Goal: Transaction & Acquisition: Purchase product/service

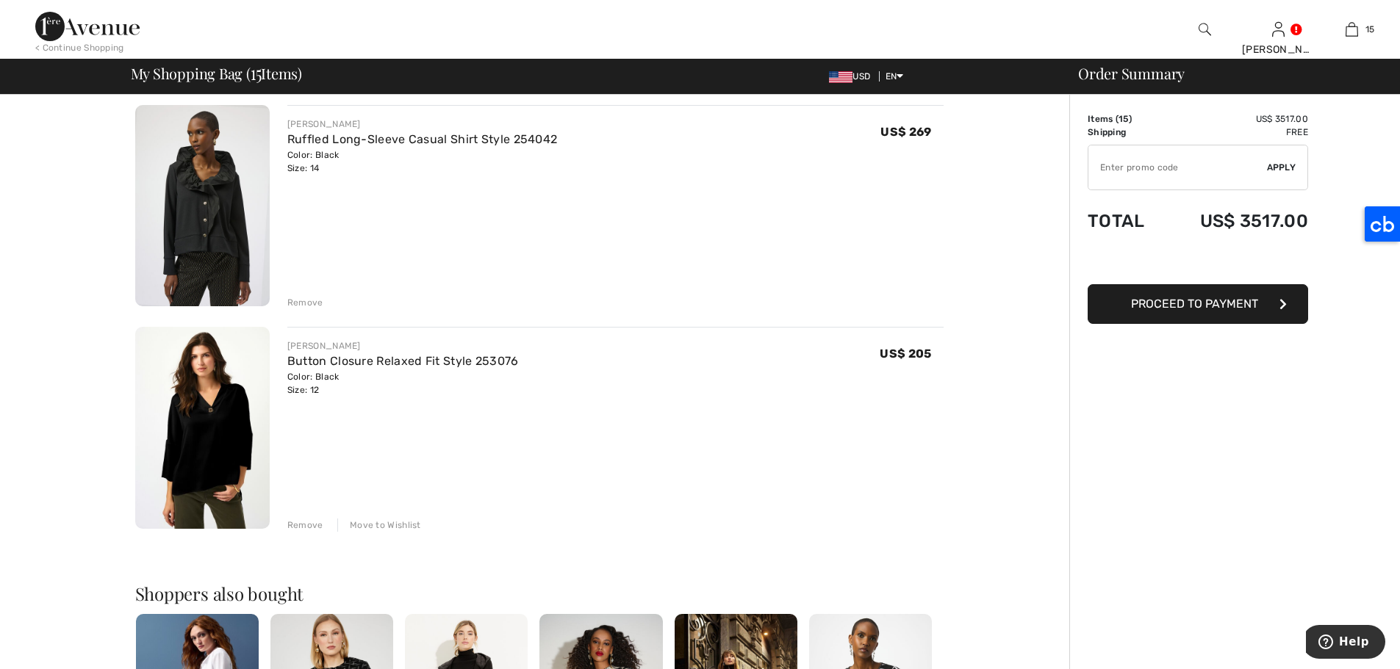
scroll to position [3035, 0]
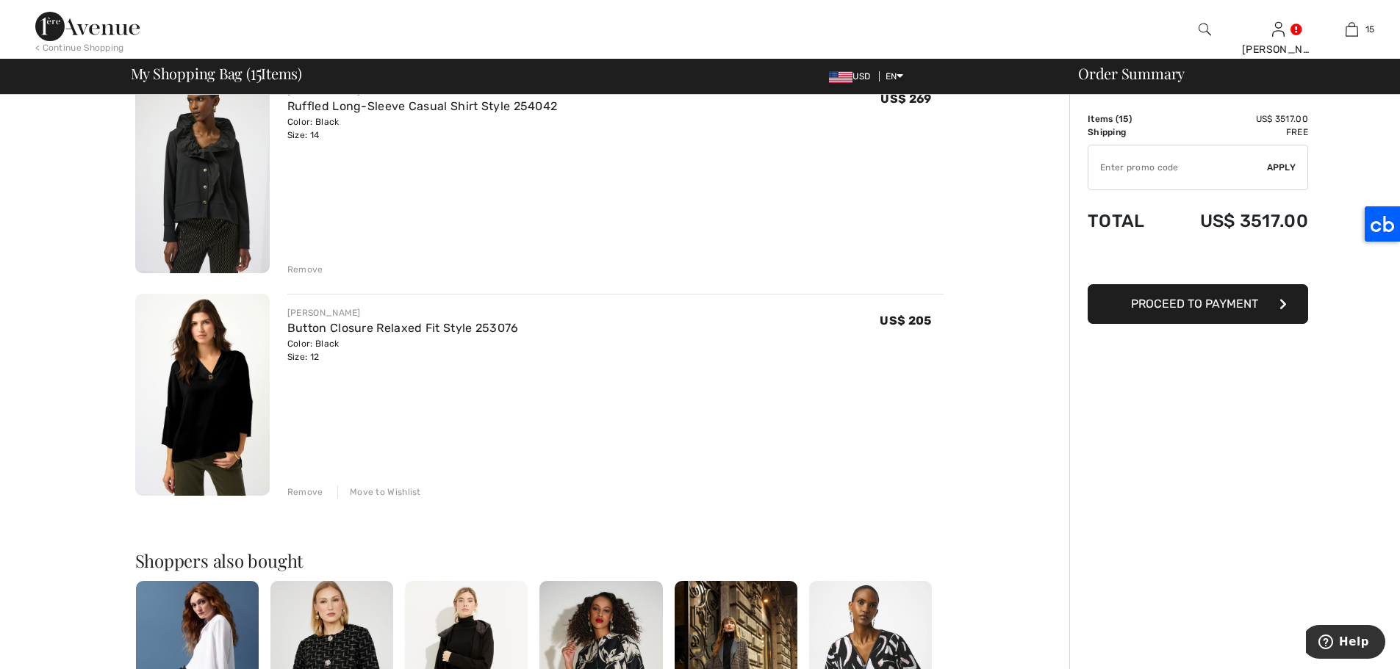
click at [378, 489] on div "Move to Wishlist" at bounding box center [379, 492] width 84 height 13
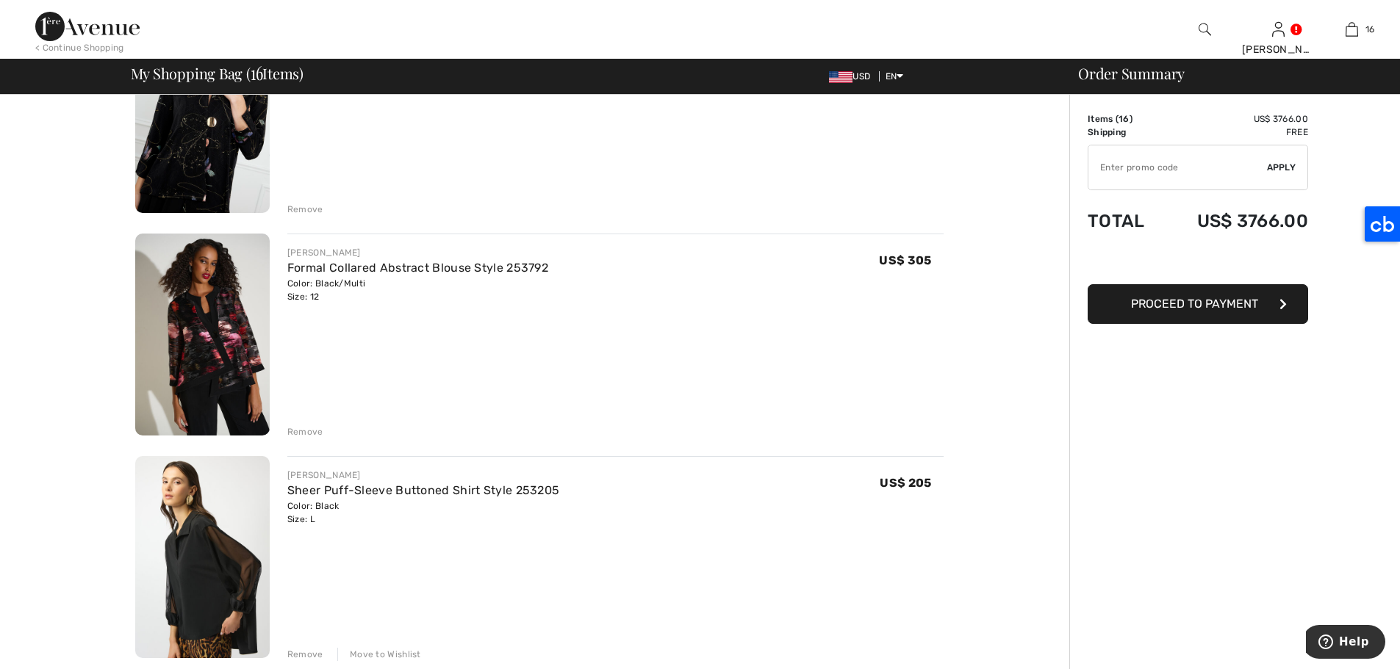
scroll to position [267, 0]
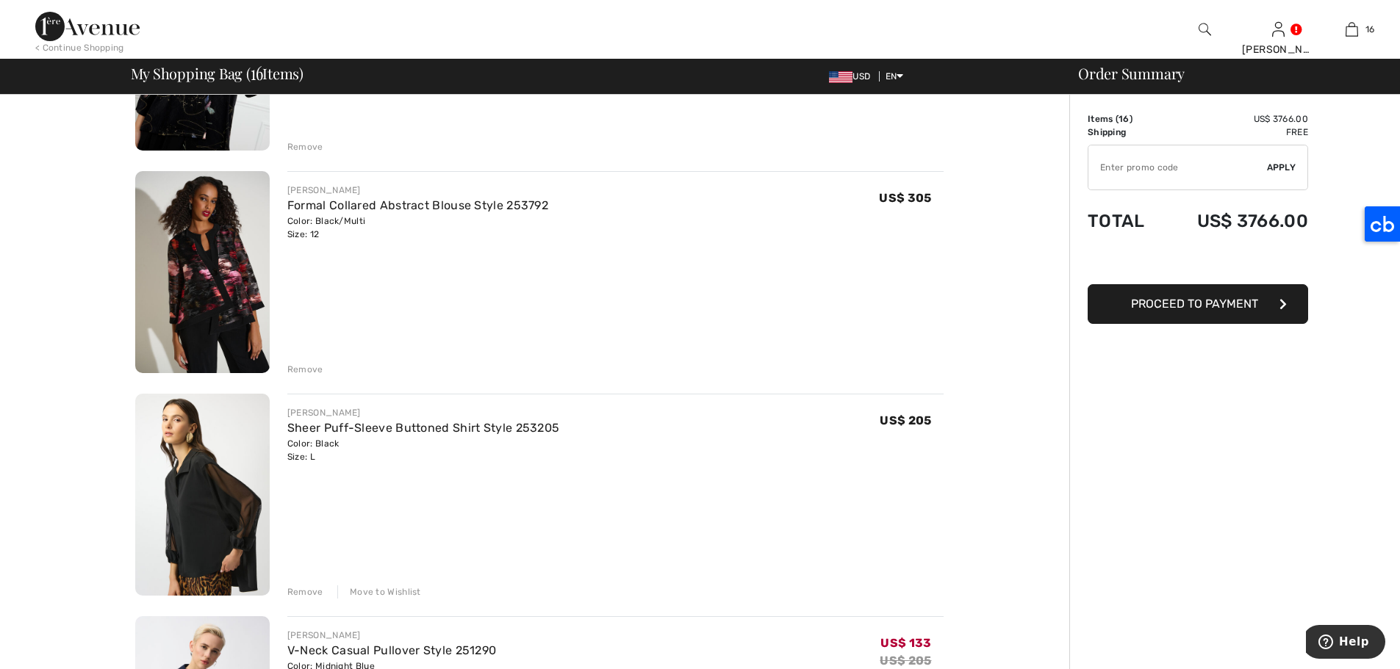
click at [352, 592] on div "Move to Wishlist" at bounding box center [379, 592] width 84 height 13
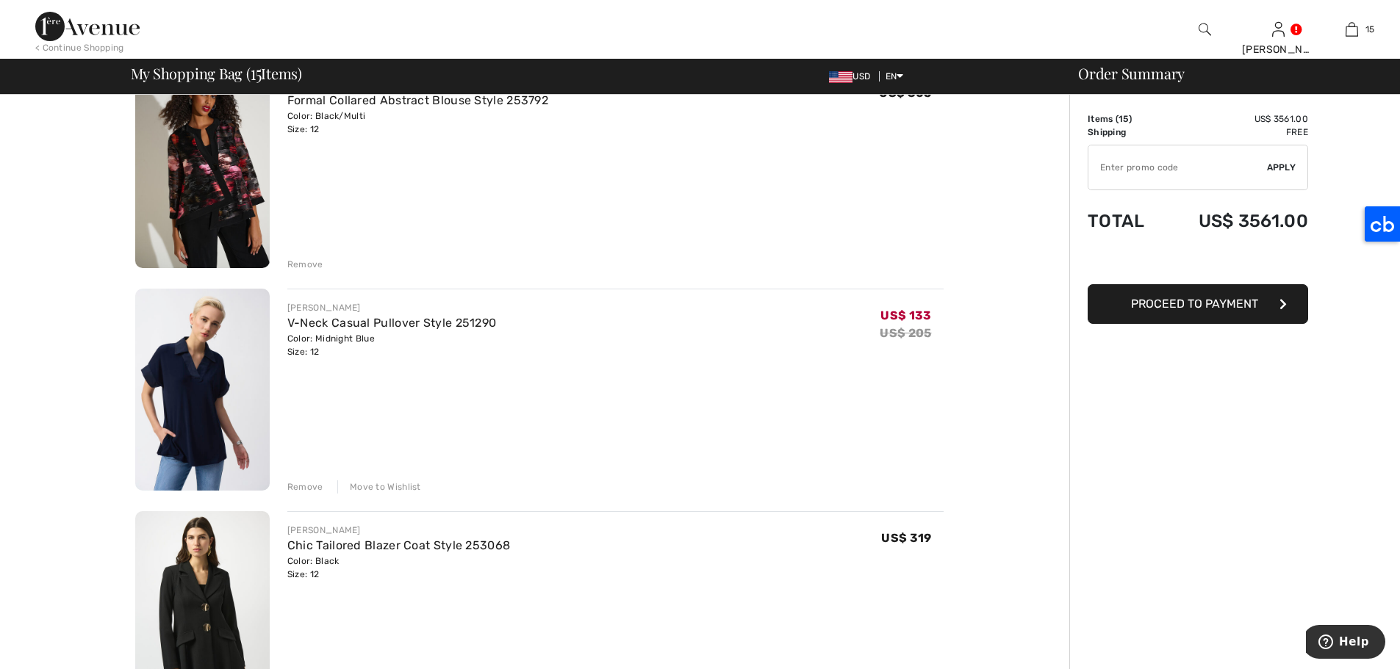
scroll to position [558, 0]
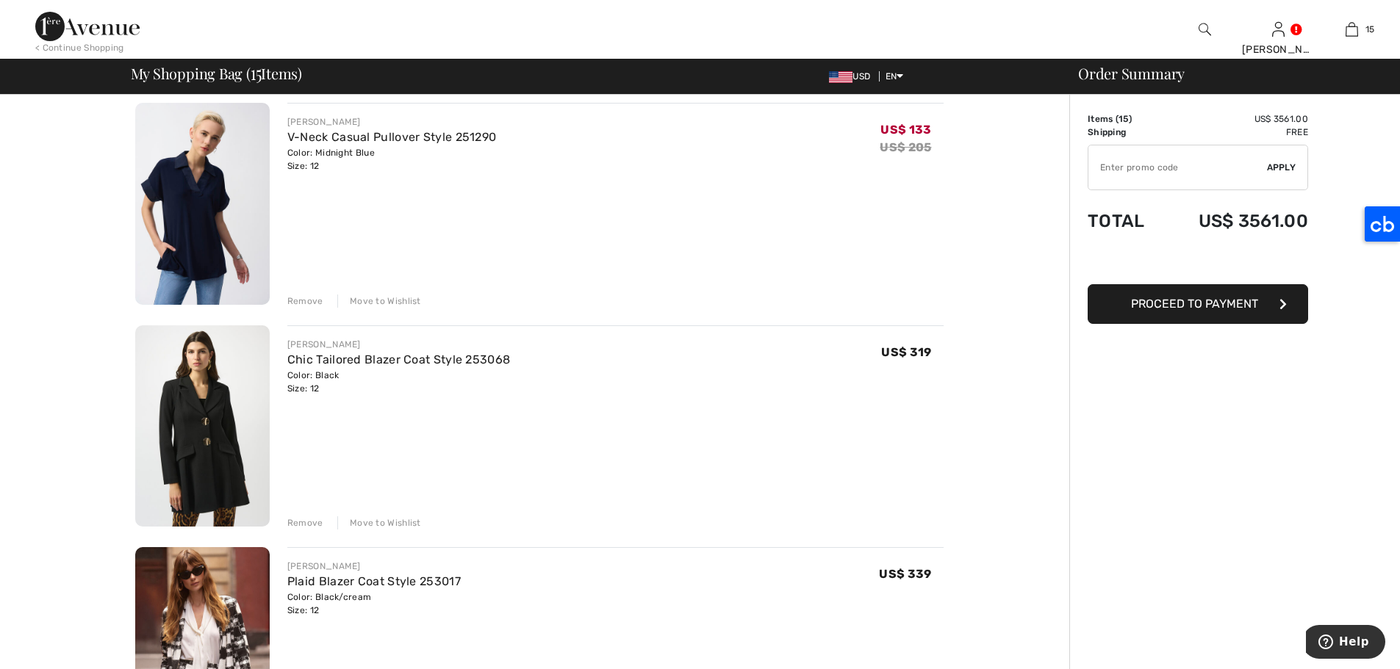
click at [403, 298] on div "Move to Wishlist" at bounding box center [379, 301] width 84 height 13
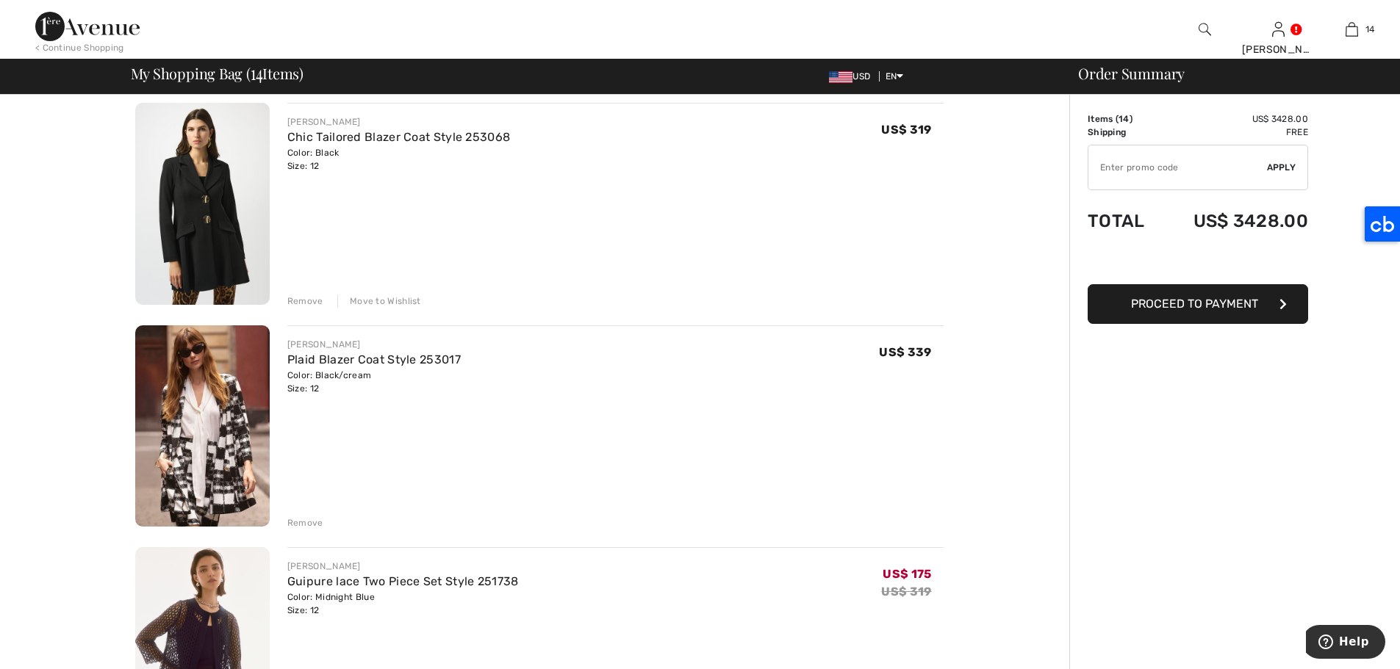
click at [398, 300] on div "Move to Wishlist" at bounding box center [379, 301] width 84 height 13
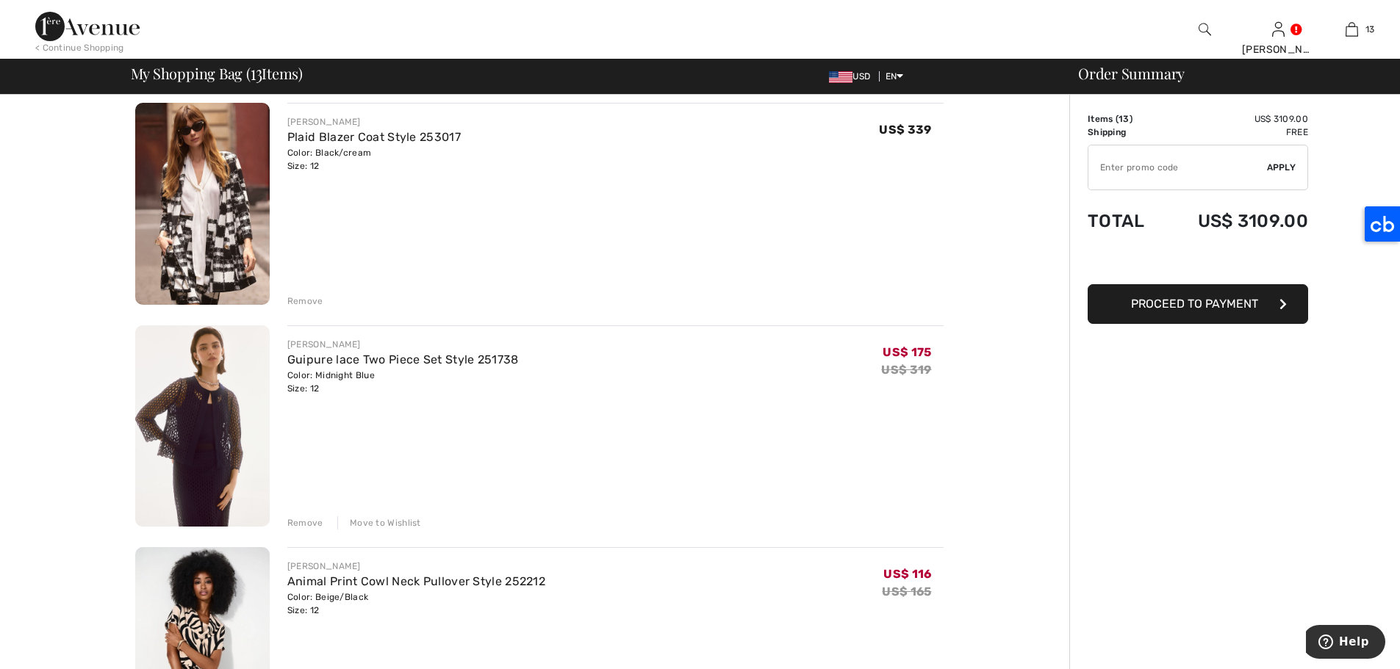
click at [397, 518] on div "Move to Wishlist" at bounding box center [379, 523] width 84 height 13
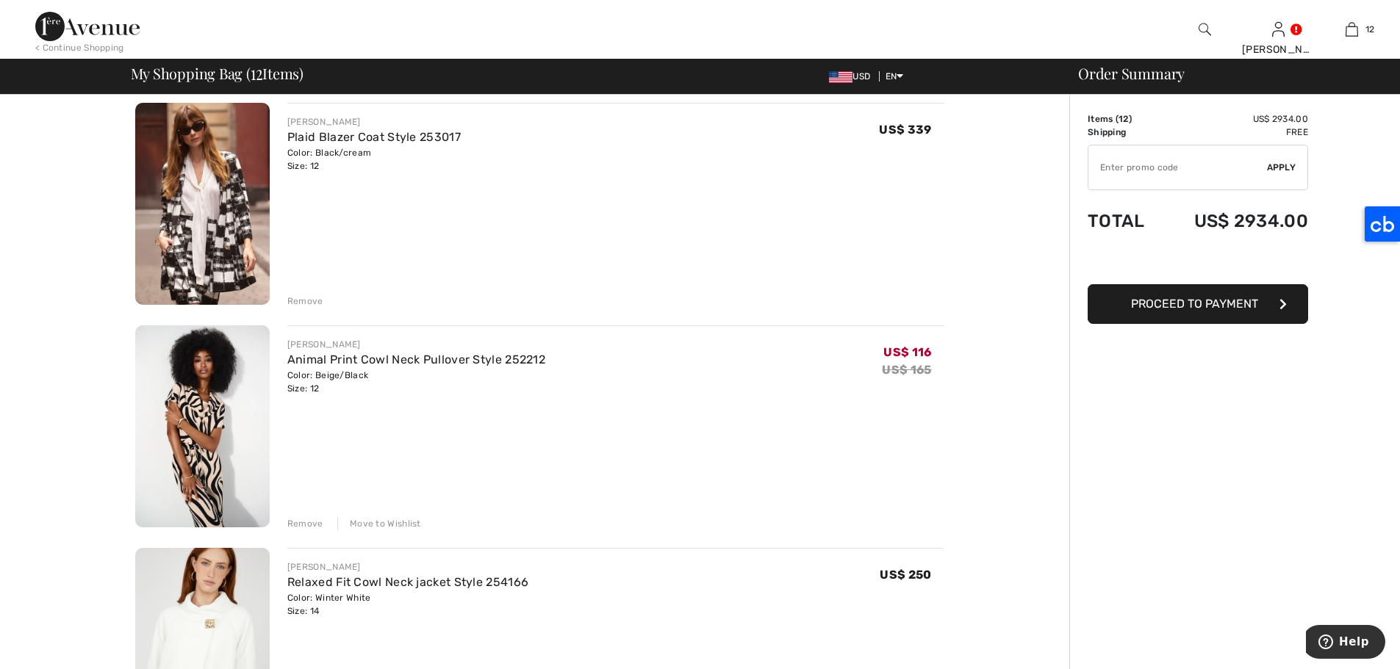
click at [397, 518] on div "Move to Wishlist" at bounding box center [379, 523] width 84 height 13
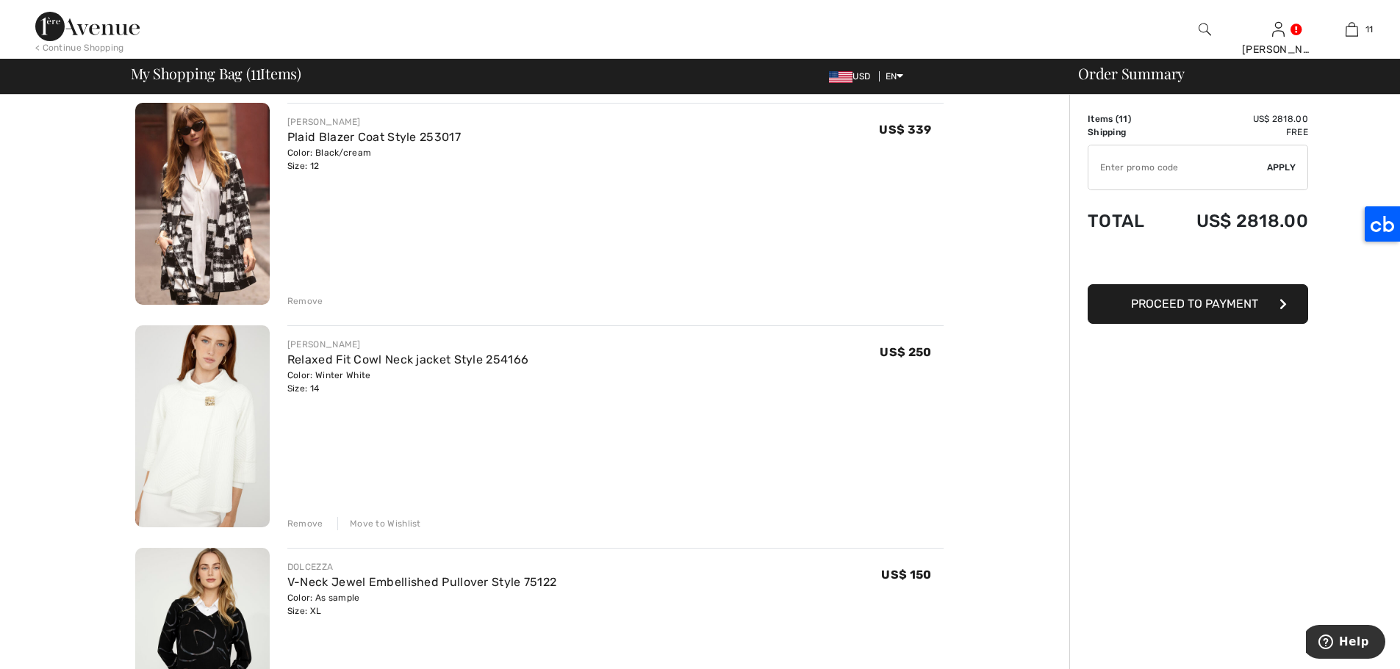
click at [397, 518] on div "Move to Wishlist" at bounding box center [379, 523] width 84 height 13
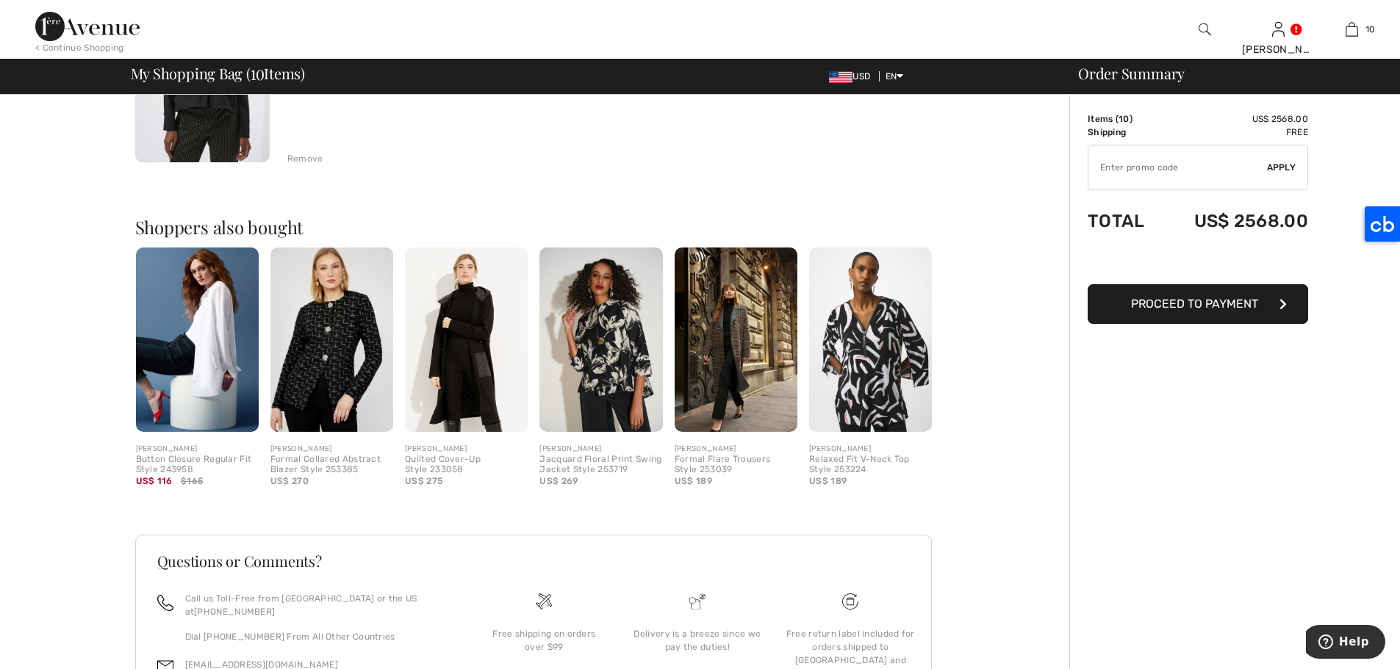
scroll to position [1815, 0]
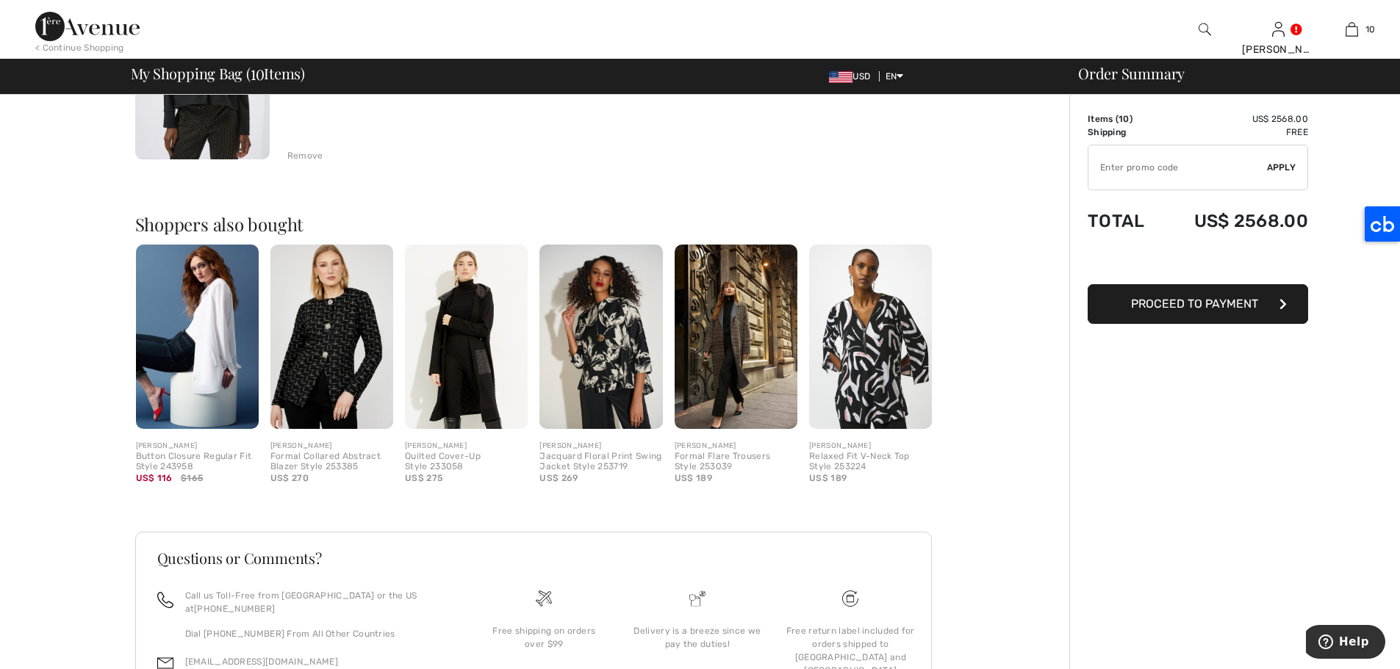
click at [184, 366] on img at bounding box center [197, 337] width 123 height 184
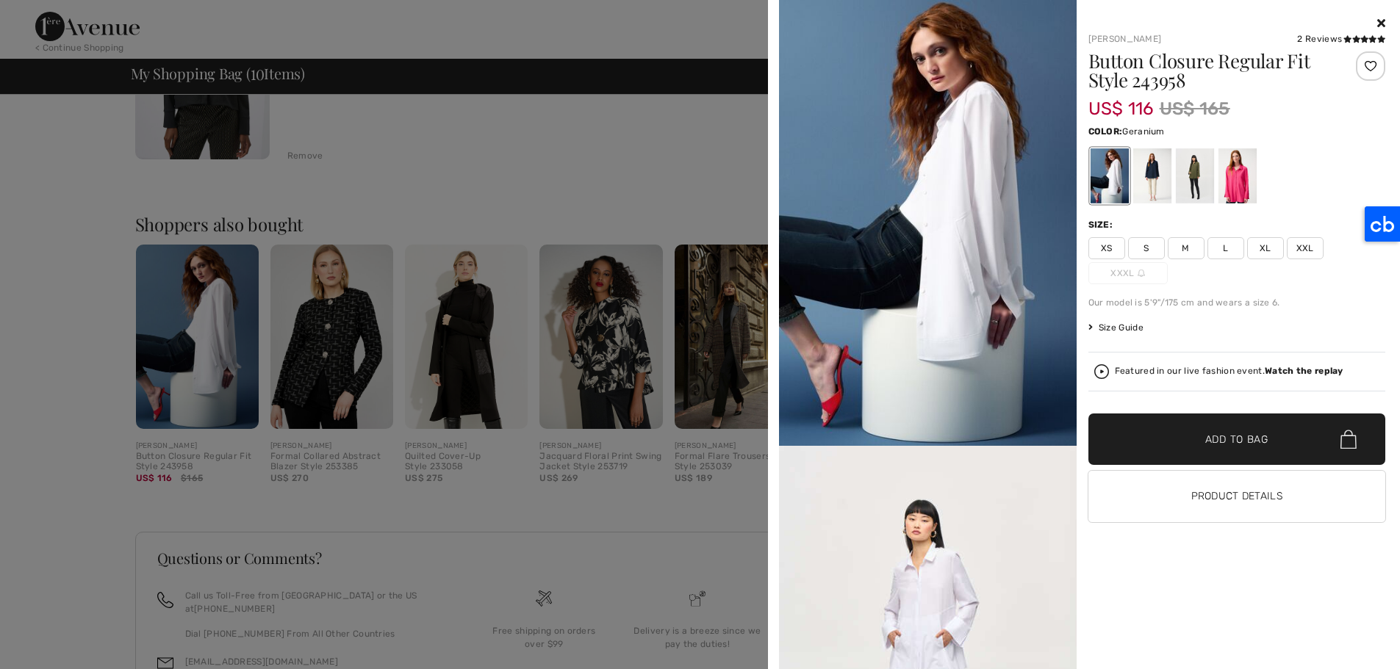
click at [1236, 162] on div at bounding box center [1236, 175] width 38 height 55
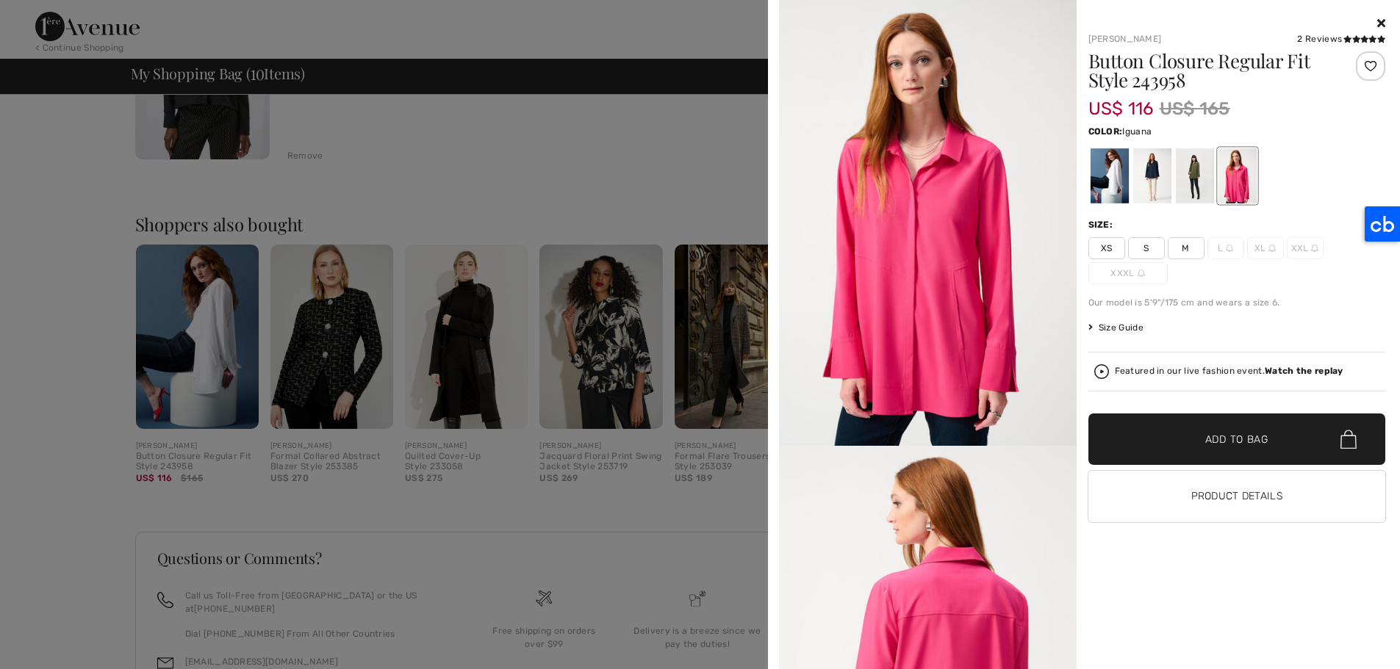
click at [1181, 185] on div at bounding box center [1194, 175] width 38 height 55
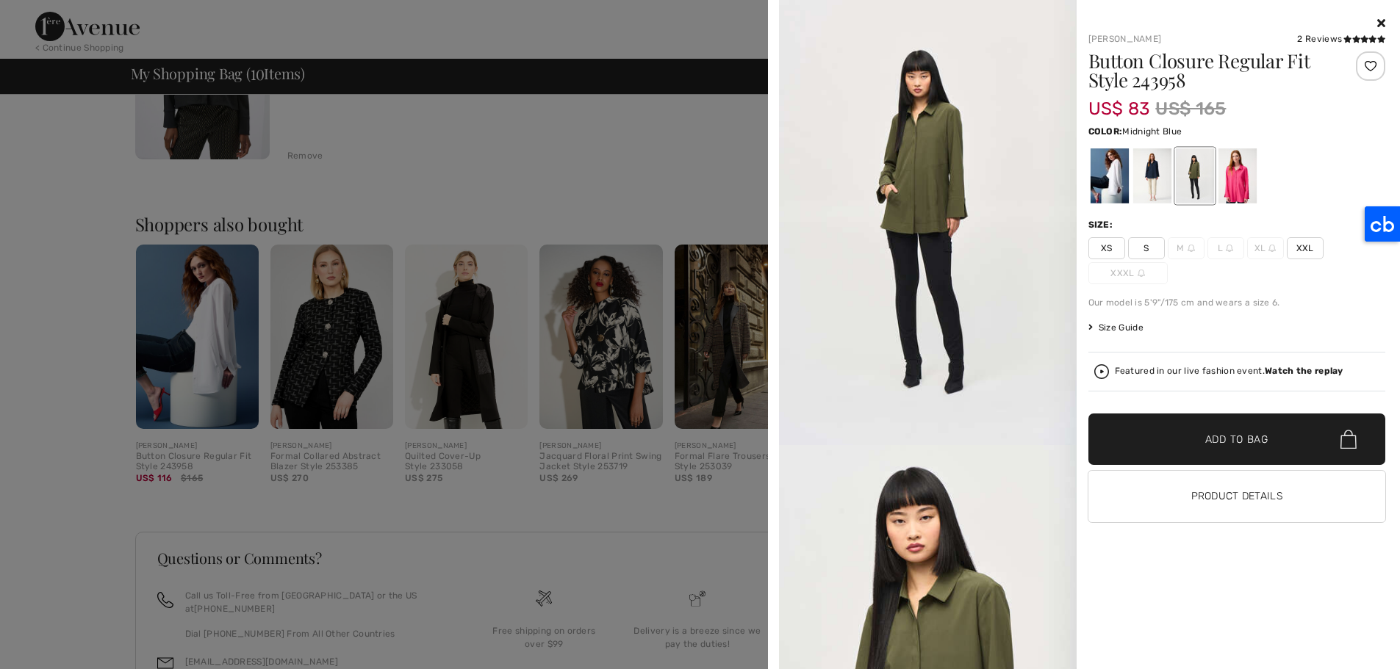
click at [1152, 178] on div at bounding box center [1151, 175] width 38 height 55
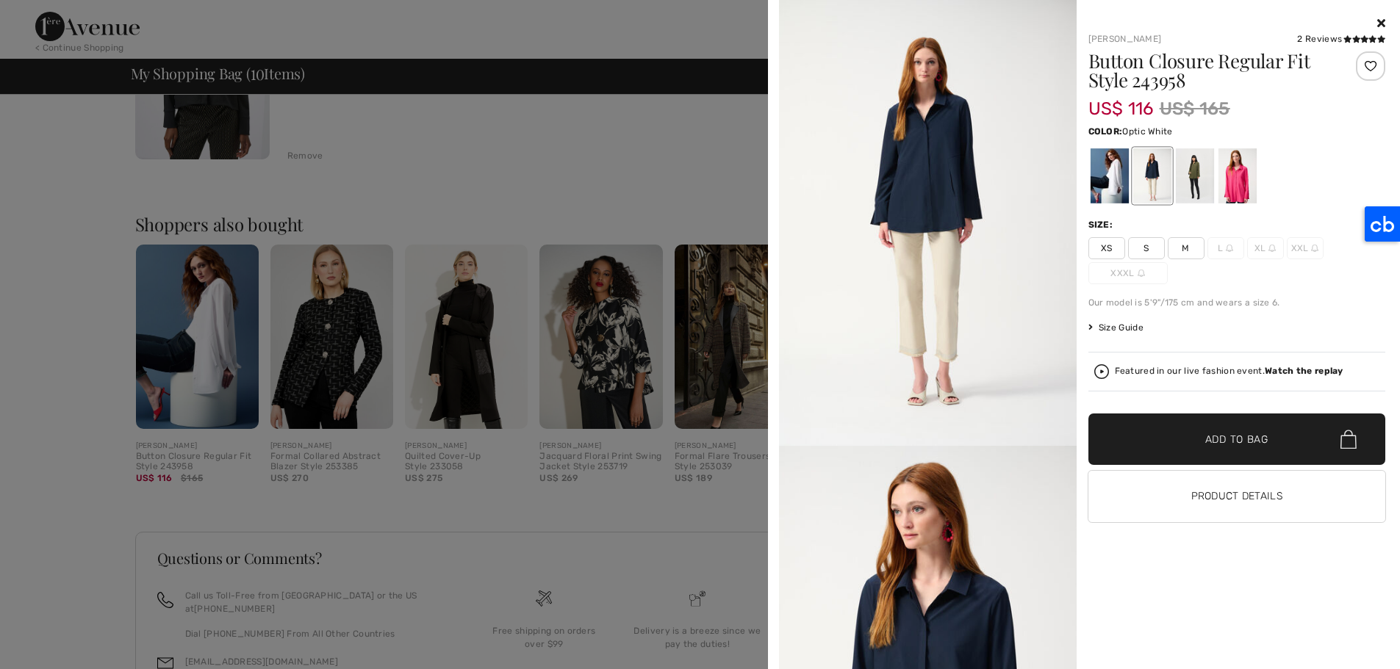
click at [1106, 168] on div at bounding box center [1109, 175] width 38 height 55
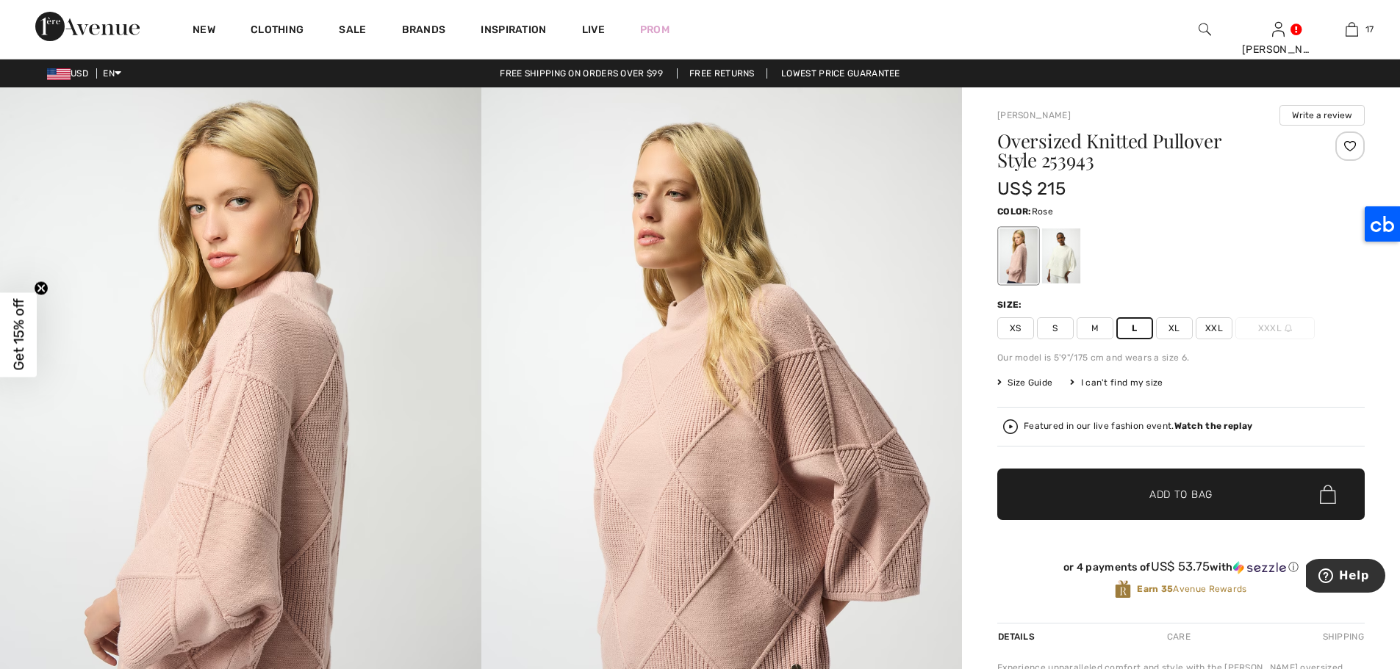
scroll to position [1765, 0]
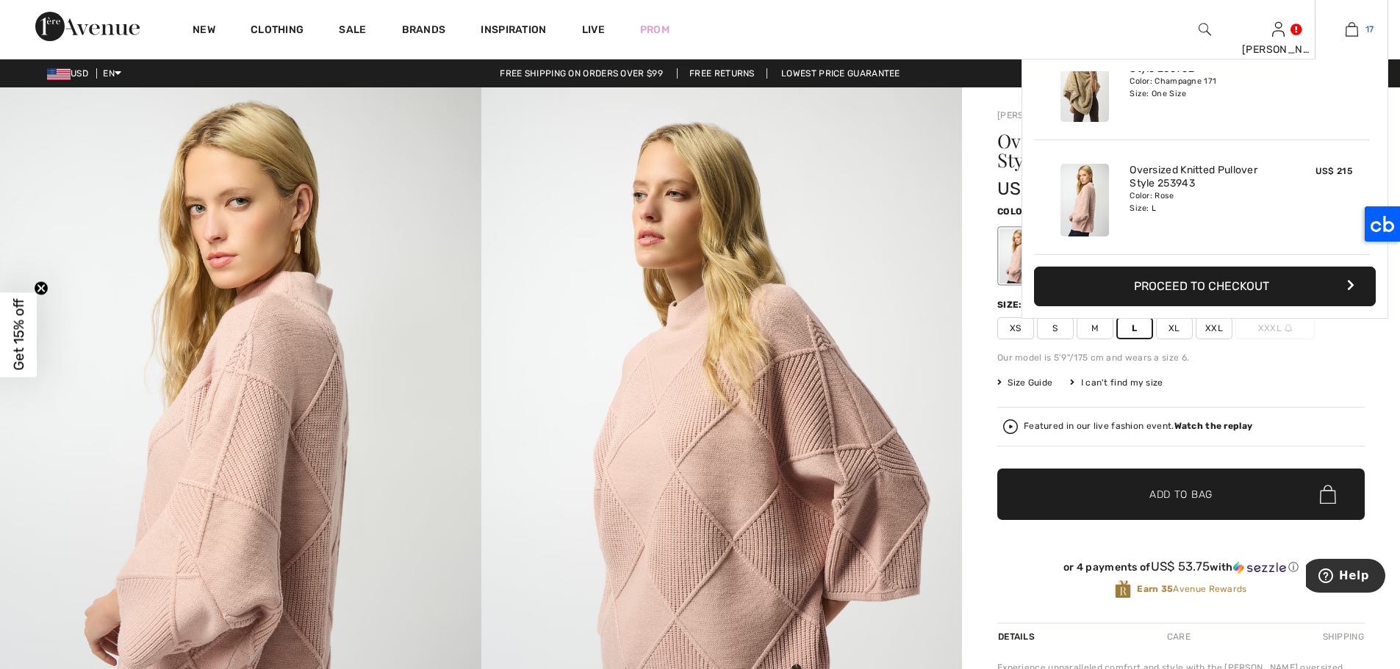
click at [1353, 27] on img at bounding box center [1351, 30] width 12 height 18
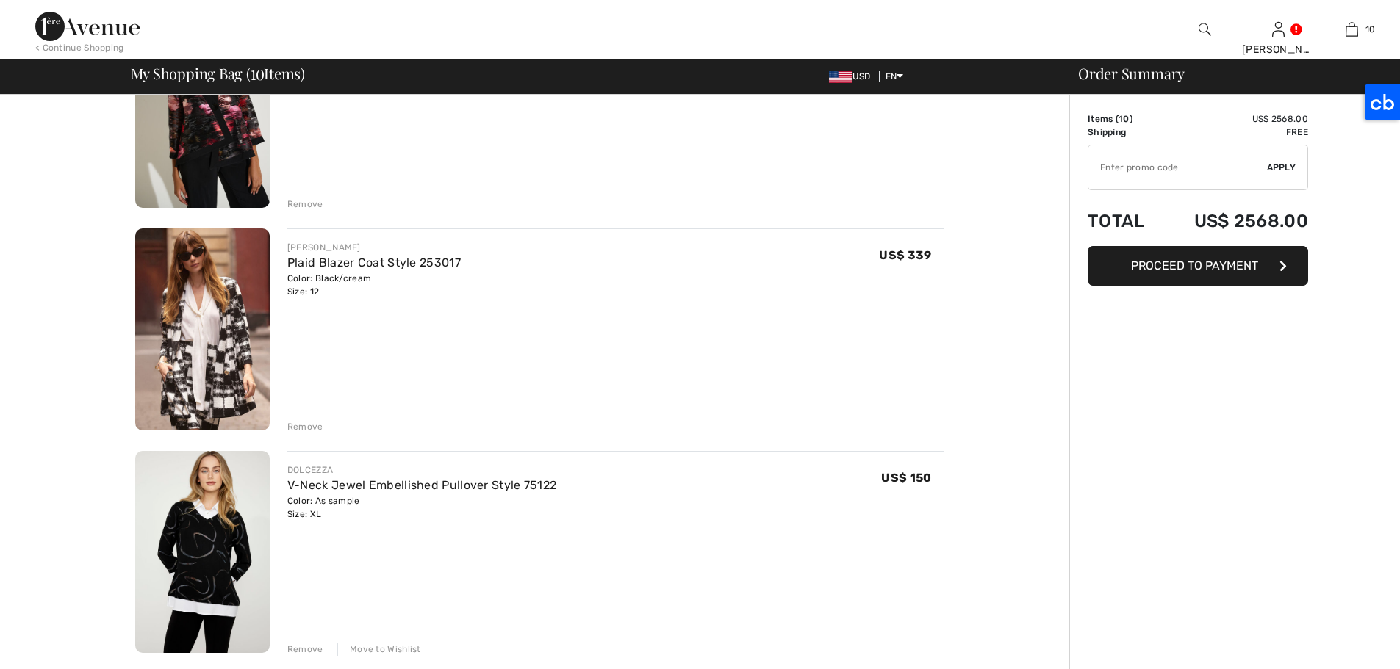
scroll to position [483, 0]
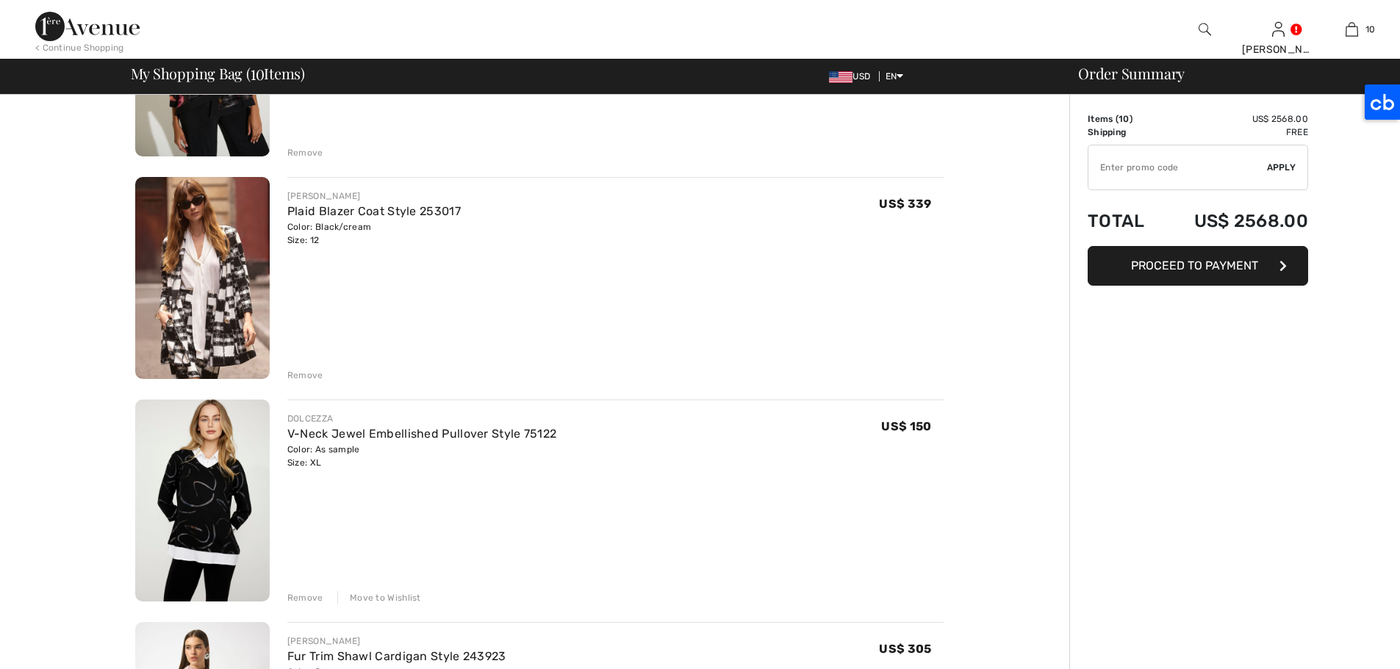
click at [188, 307] on img at bounding box center [202, 278] width 134 height 202
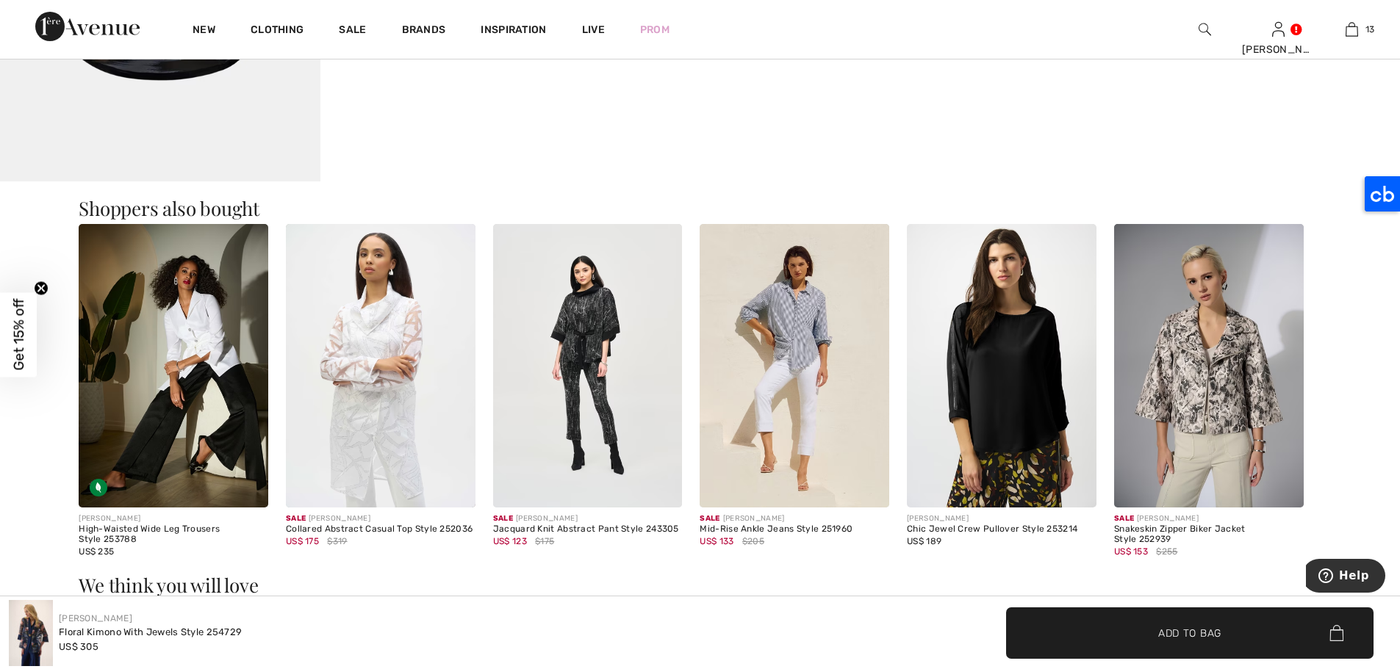
scroll to position [1607, 0]
